Goal: Task Accomplishment & Management: Manage account settings

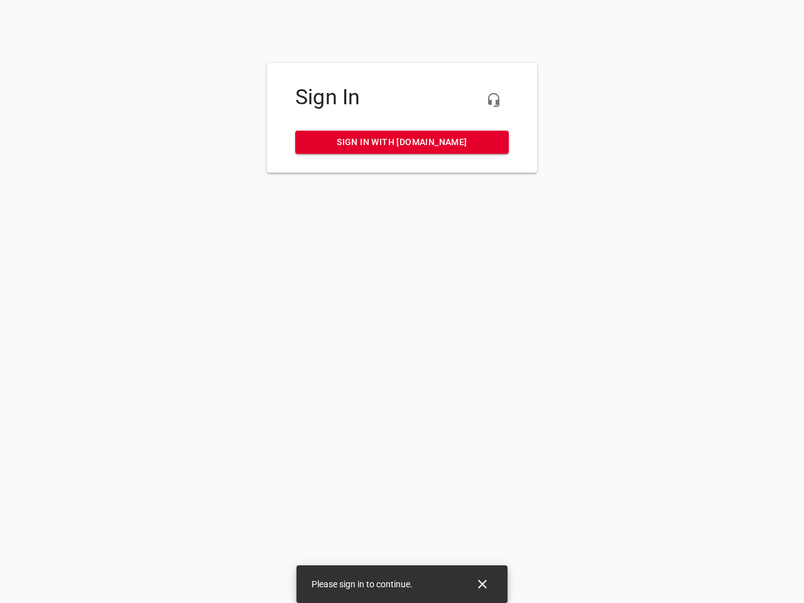
click at [494, 100] on icon "button" at bounding box center [493, 99] width 15 height 15
click at [482, 584] on icon "Close" at bounding box center [482, 584] width 9 height 9
